Goal: Find specific page/section: Find specific page/section

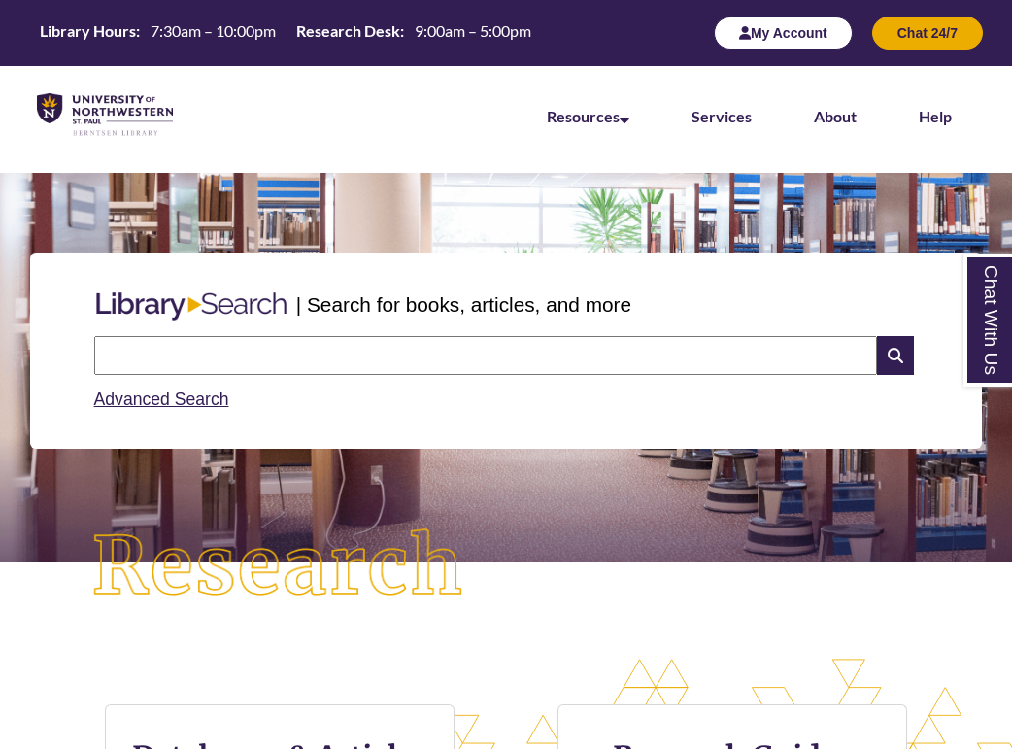
click at [769, 34] on button "My Account" at bounding box center [783, 33] width 139 height 33
click at [711, 125] on link "Services" at bounding box center [721, 117] width 60 height 21
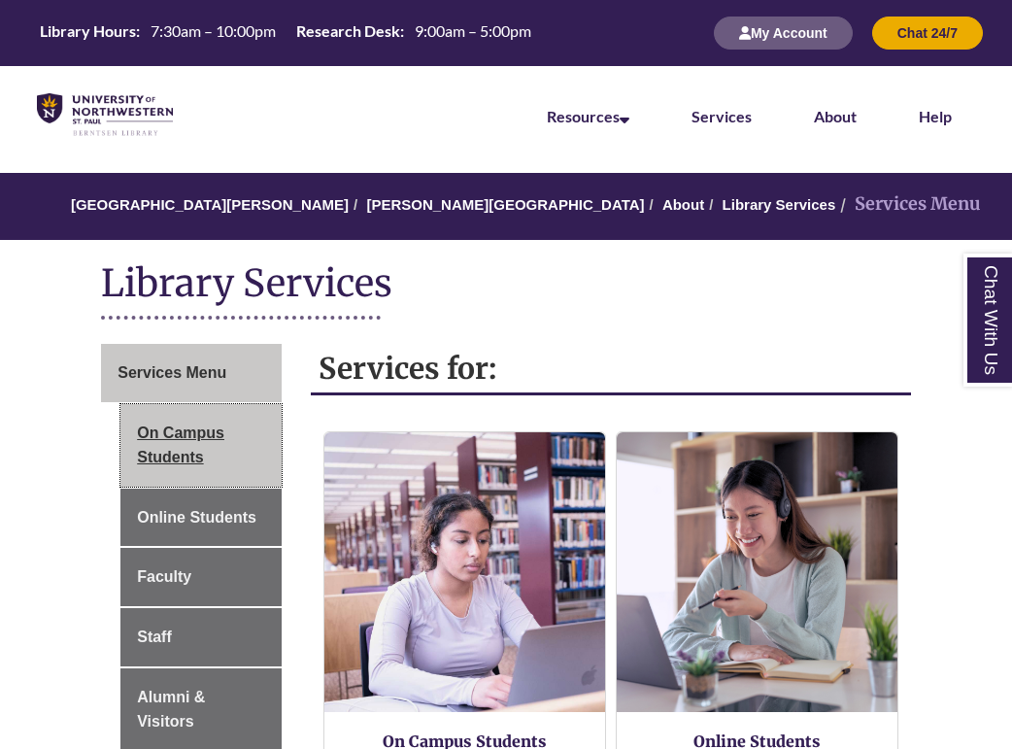
click at [220, 435] on link "On Campus Students" at bounding box center [200, 445] width 161 height 83
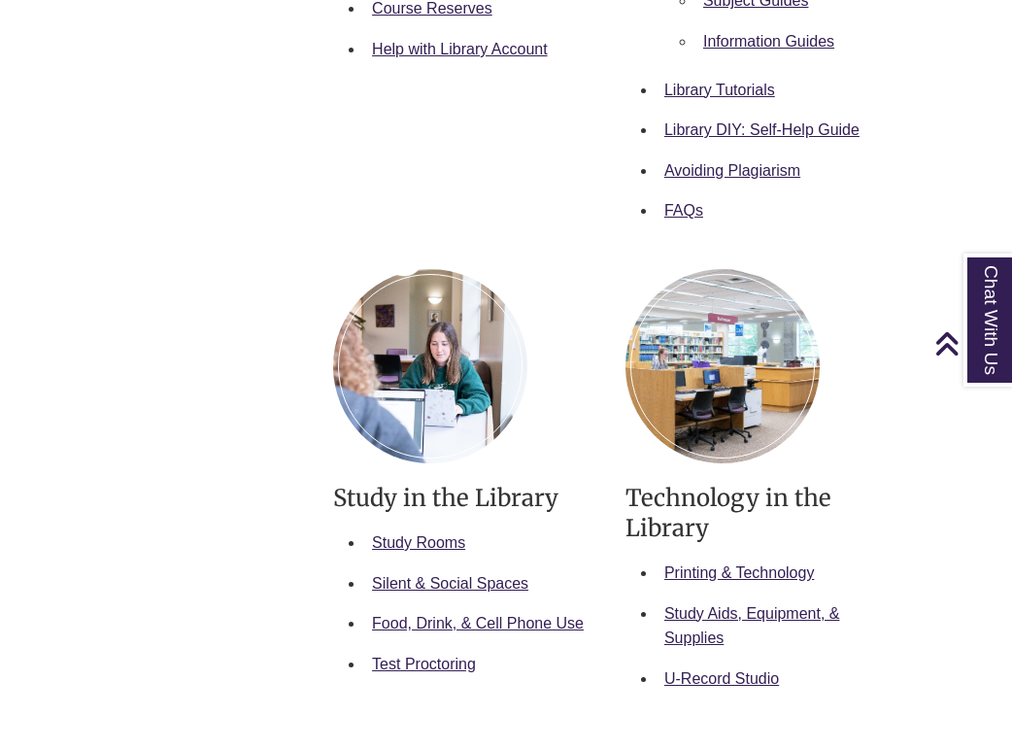
scroll to position [868, 0]
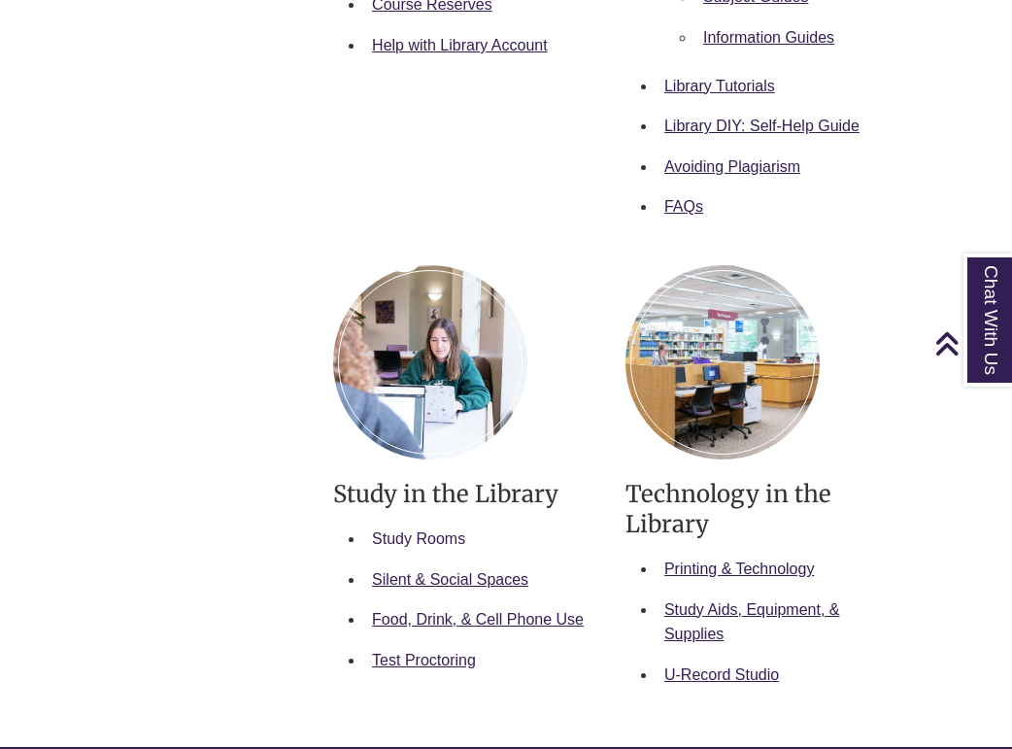
click at [422, 530] on link "Study Rooms" at bounding box center [418, 538] width 93 height 17
